Goal: Check status: Check status

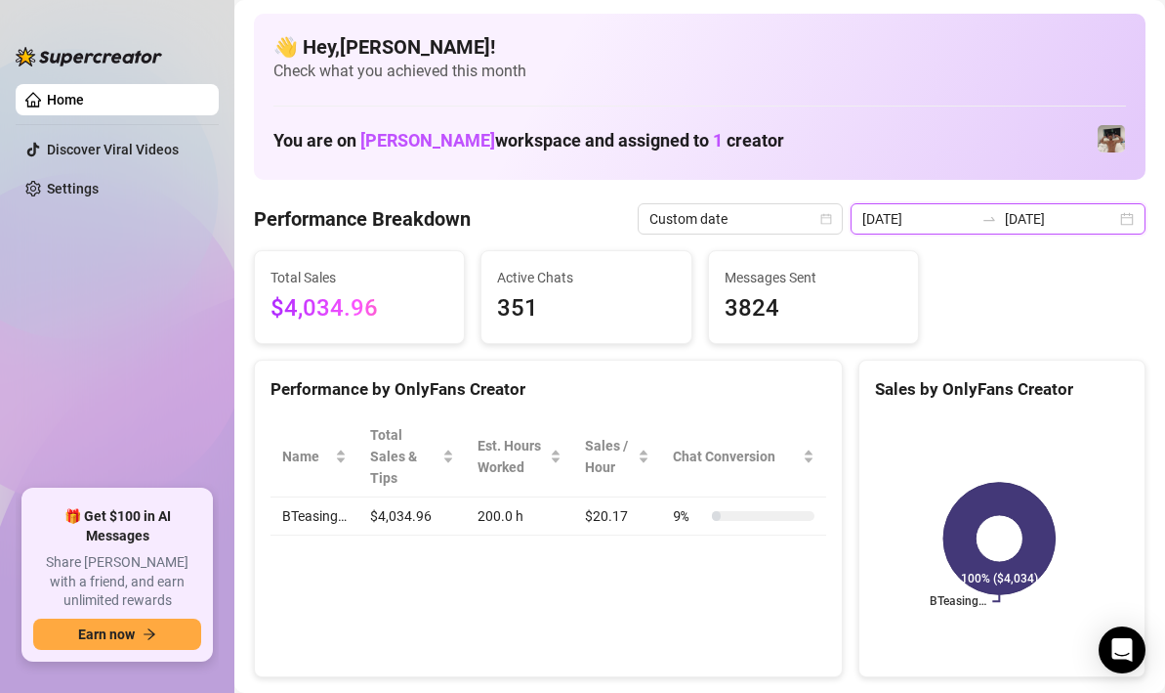
click at [1107, 215] on div "[DATE] [DATE]" at bounding box center [998, 218] width 295 height 31
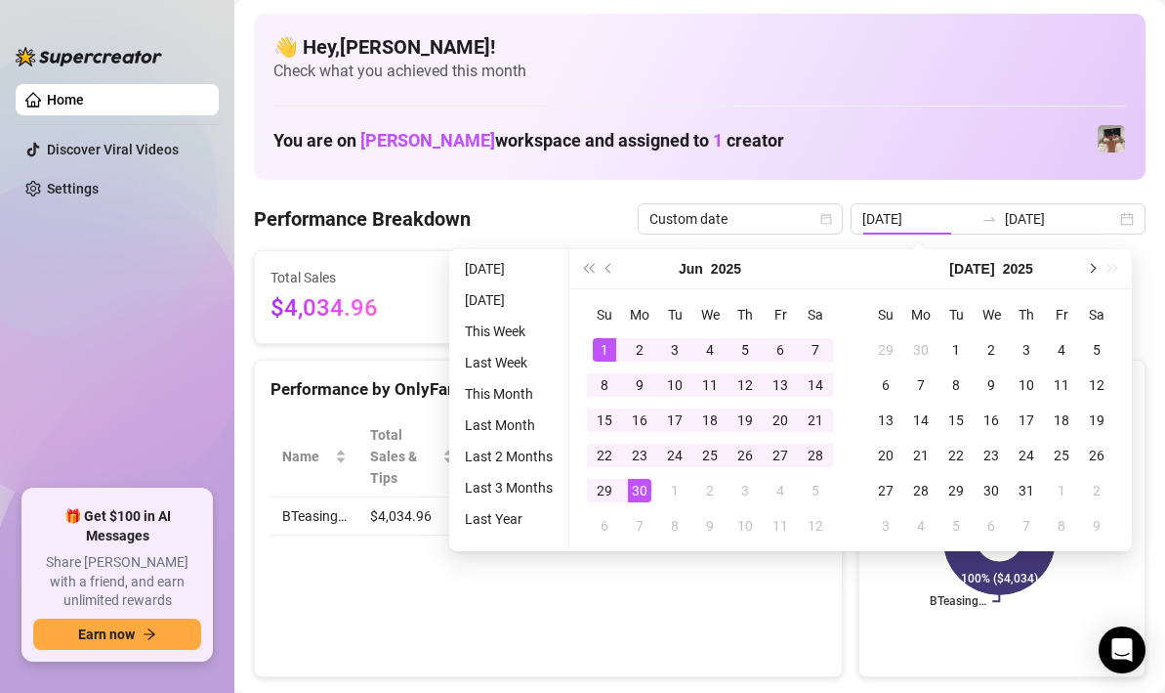
click at [1101, 264] on div "[DATE]" at bounding box center [991, 269] width 281 height 40
click at [1093, 263] on button "Next month (PageDown)" at bounding box center [1090, 268] width 21 height 39
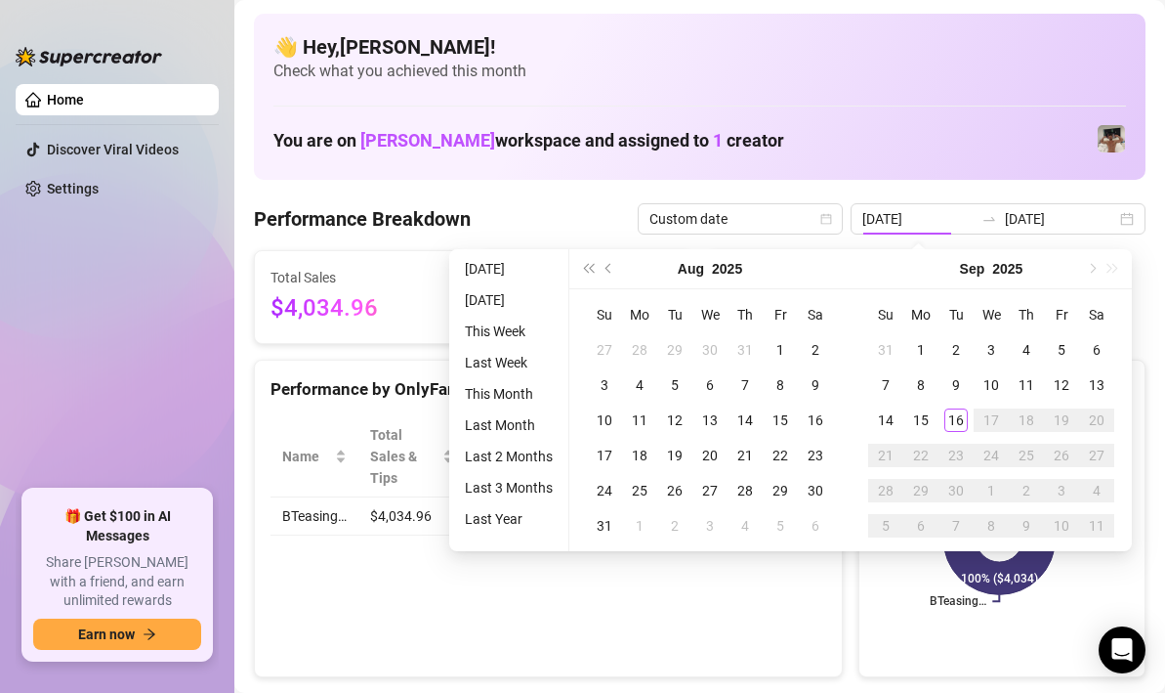
click at [1093, 263] on div "[DATE]" at bounding box center [991, 269] width 281 height 40
type input "[DATE]"
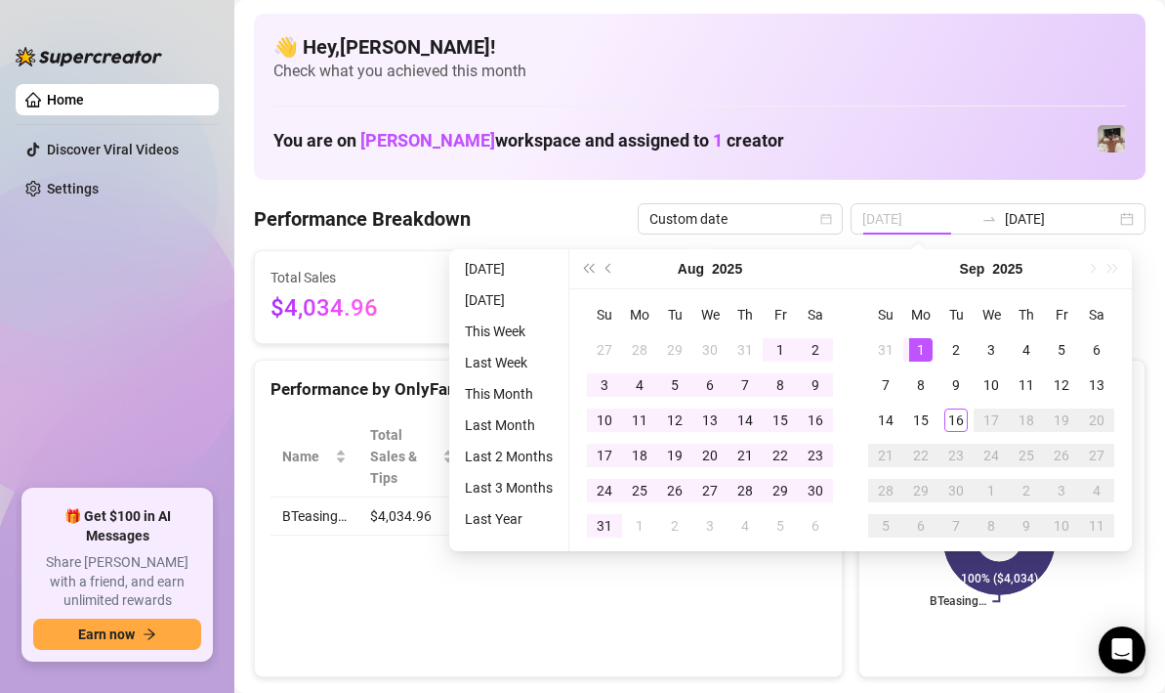
click at [917, 348] on div "1" at bounding box center [920, 349] width 23 height 23
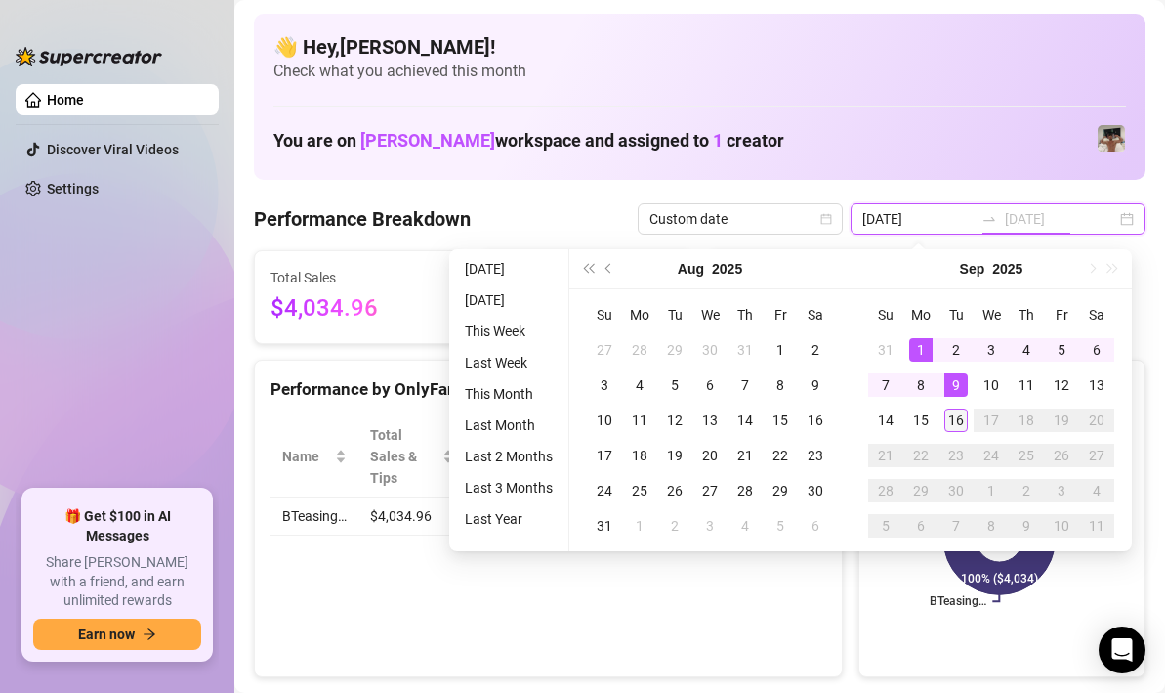
type input "[DATE]"
click at [961, 434] on td "16" at bounding box center [956, 419] width 35 height 35
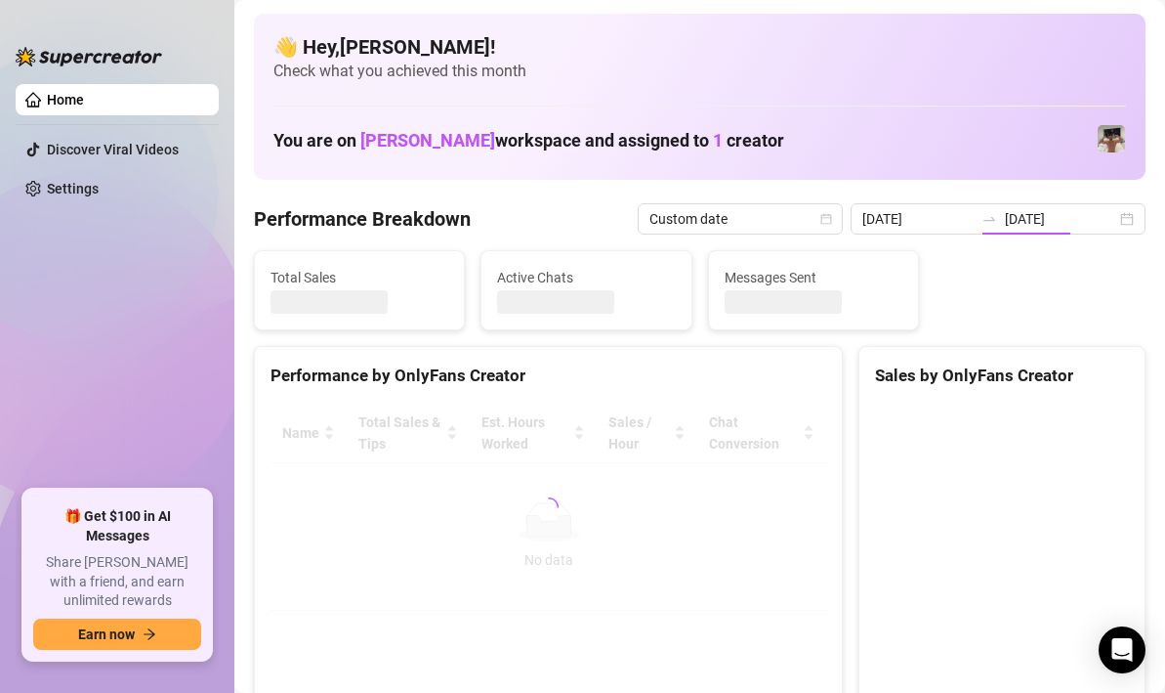
type input "[DATE]"
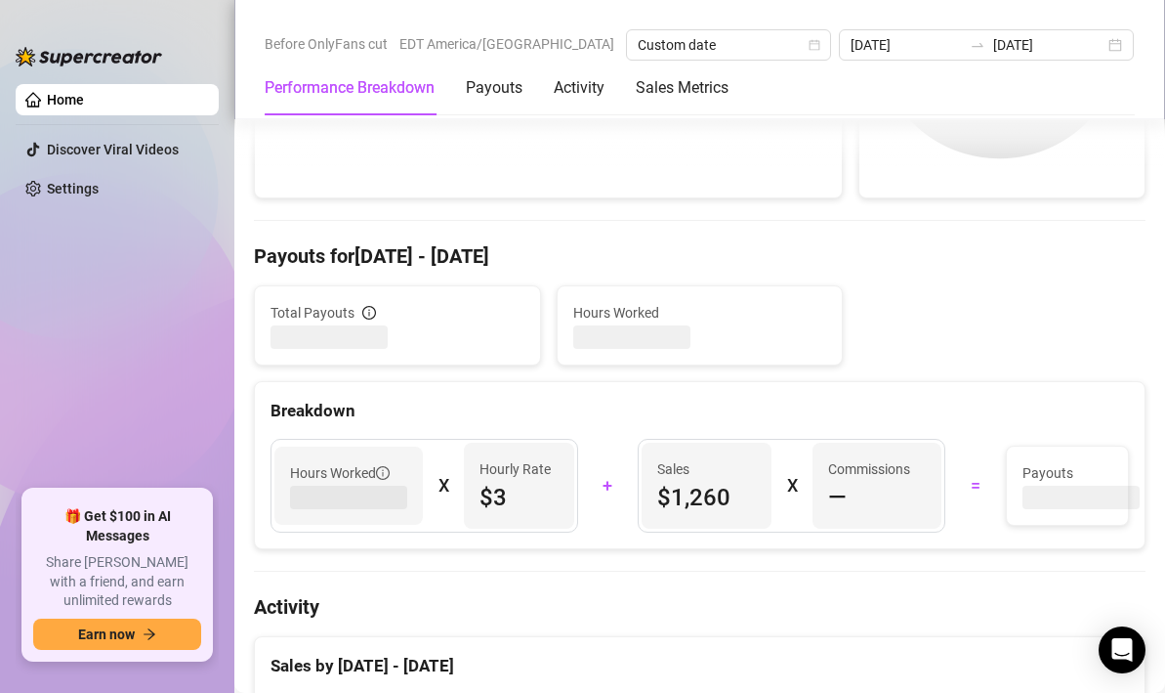
scroll to position [1005, 0]
